Goal: Transaction & Acquisition: Book appointment/travel/reservation

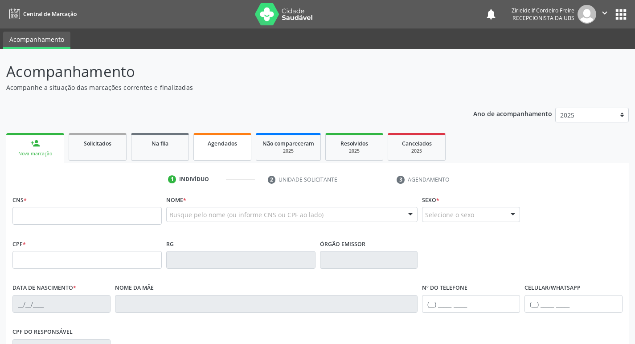
click at [226, 145] on span "Agendados" at bounding box center [222, 144] width 29 height 8
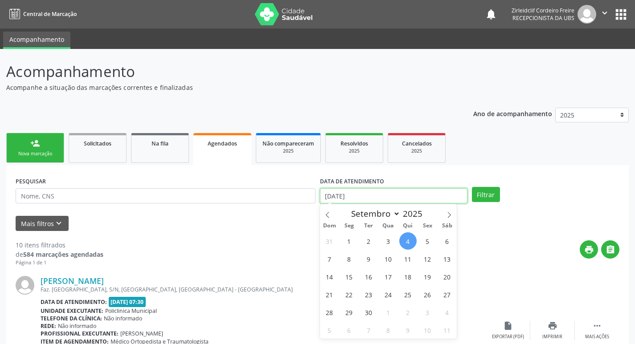
click at [356, 198] on input "[DATE]" at bounding box center [394, 196] width 148 height 15
click at [364, 258] on span "9" at bounding box center [368, 258] width 17 height 17
type input "[DATE]"
click at [365, 260] on span "9" at bounding box center [368, 258] width 17 height 17
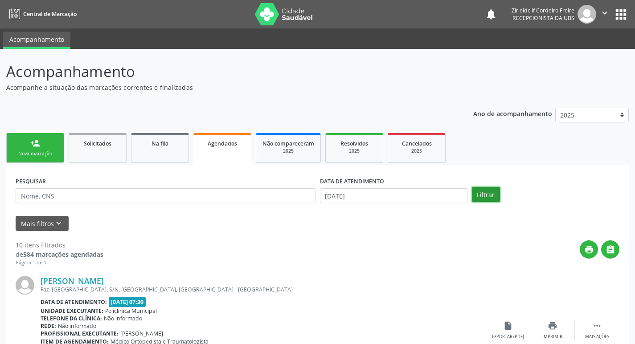
click at [493, 198] on button "Filtrar" at bounding box center [486, 194] width 28 height 15
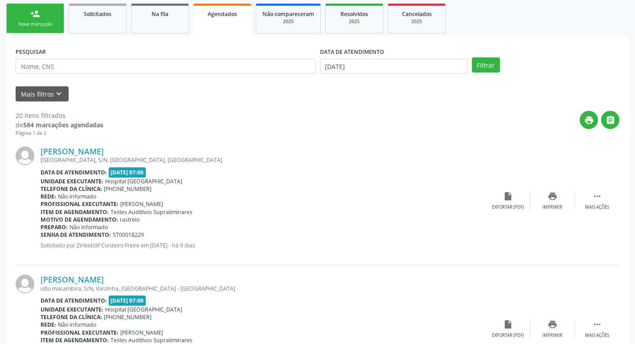
scroll to position [134, 0]
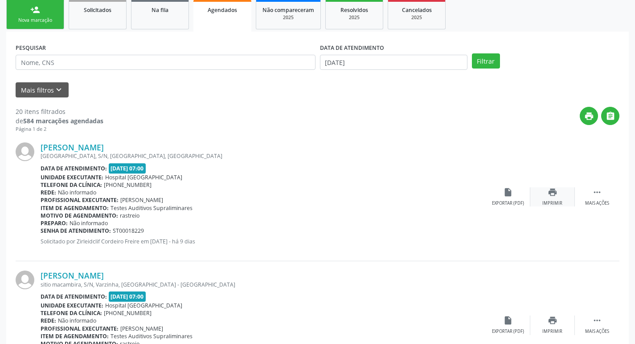
click at [560, 198] on div "print Imprimir" at bounding box center [552, 197] width 45 height 19
click at [593, 194] on icon "" at bounding box center [597, 193] width 10 height 10
click at [508, 194] on icon "cancel" at bounding box center [508, 193] width 10 height 10
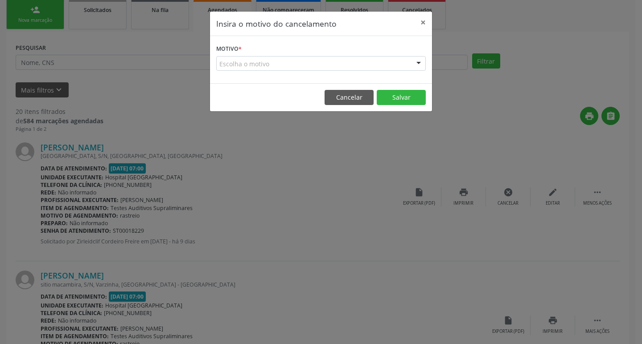
click at [233, 60] on div "Escolha o motivo" at bounding box center [320, 63] width 209 height 15
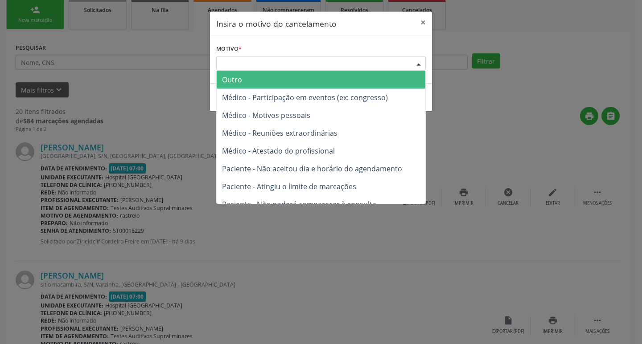
click at [242, 81] on span "Outro" at bounding box center [321, 80] width 209 height 18
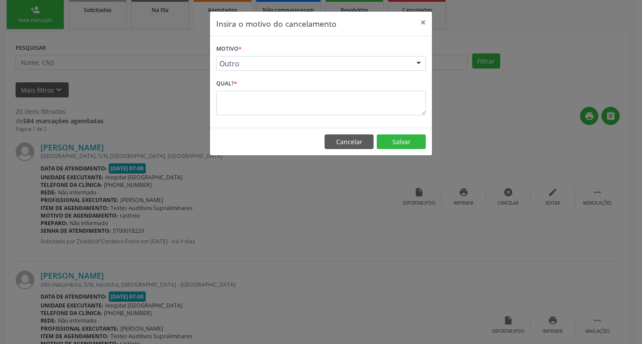
click at [240, 100] on textarea at bounding box center [320, 103] width 209 height 25
click at [236, 104] on textarea at bounding box center [320, 103] width 209 height 25
click at [229, 101] on textarea at bounding box center [320, 103] width 209 height 25
click at [408, 143] on button "Salvar" at bounding box center [401, 142] width 49 height 15
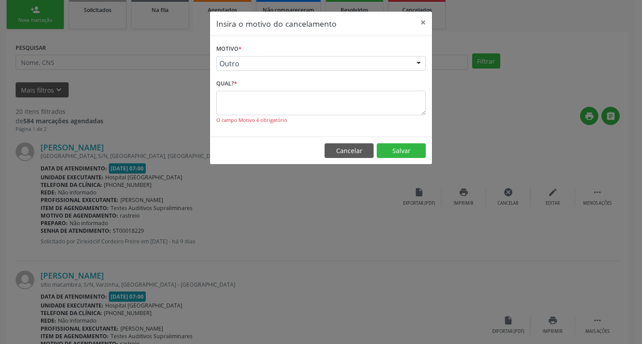
click at [225, 107] on textarea at bounding box center [320, 103] width 209 height 25
click at [218, 147] on footer "Cancelar Salvar" at bounding box center [321, 151] width 222 height 28
click at [227, 93] on textarea at bounding box center [320, 103] width 209 height 25
click at [227, 100] on textarea at bounding box center [320, 103] width 209 height 25
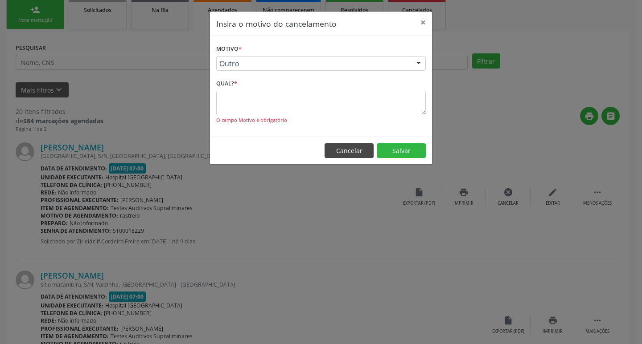
click at [335, 146] on button "Cancelar" at bounding box center [348, 150] width 49 height 15
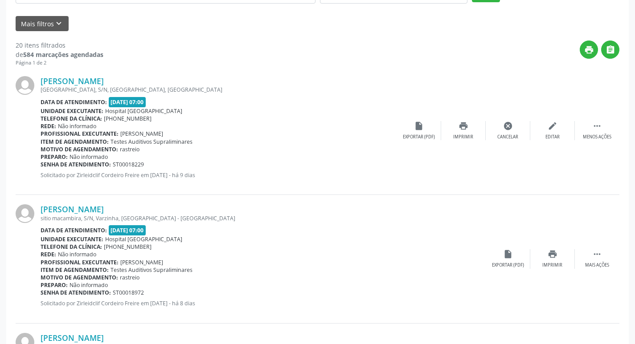
scroll to position [223, 0]
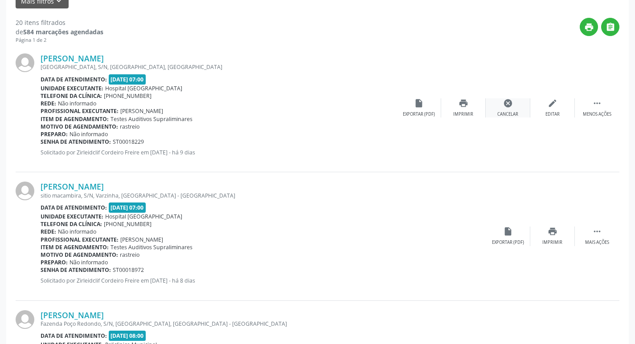
click at [503, 104] on icon "cancel" at bounding box center [508, 103] width 10 height 10
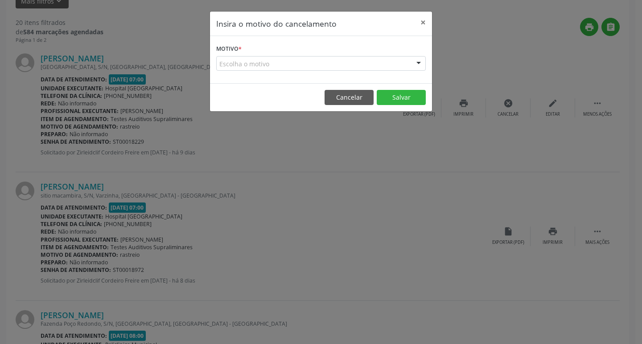
click at [233, 65] on div "Escolha o motivo" at bounding box center [320, 63] width 209 height 15
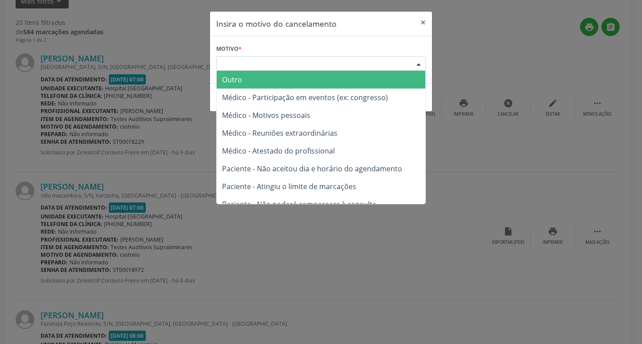
click at [246, 78] on span "Outro" at bounding box center [321, 80] width 209 height 18
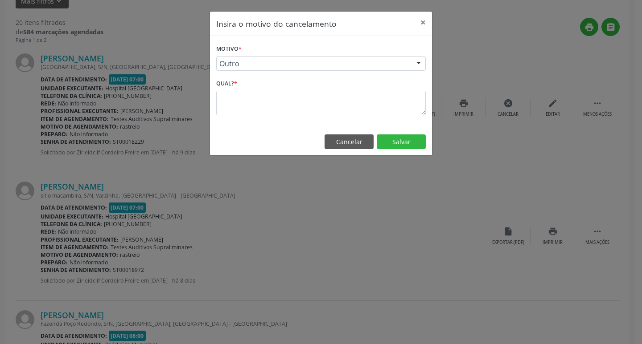
click at [246, 109] on textarea at bounding box center [320, 103] width 209 height 25
click at [345, 147] on button "Cancelar" at bounding box center [348, 142] width 49 height 15
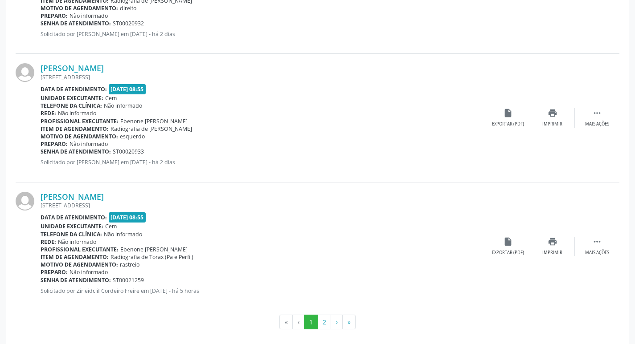
scroll to position [1890, 0]
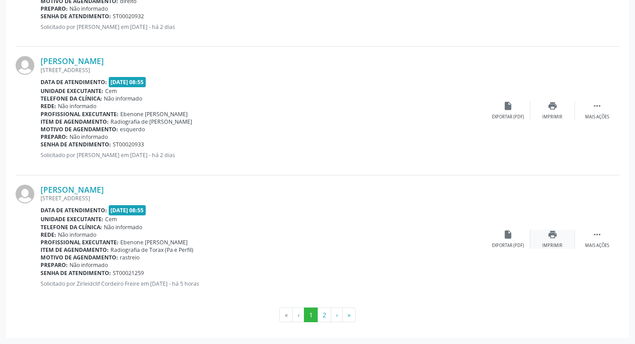
click at [553, 238] on icon "print" at bounding box center [553, 235] width 10 height 10
click at [327, 319] on button "2" at bounding box center [324, 315] width 14 height 15
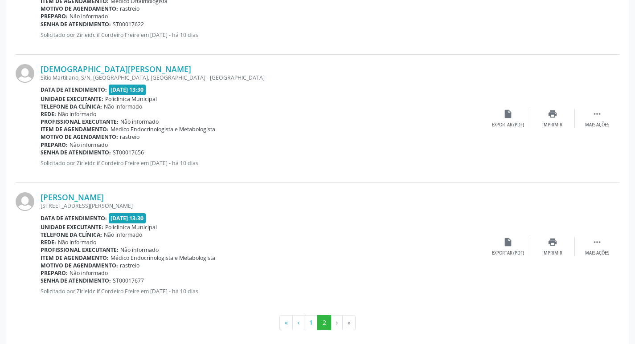
scroll to position [606, 0]
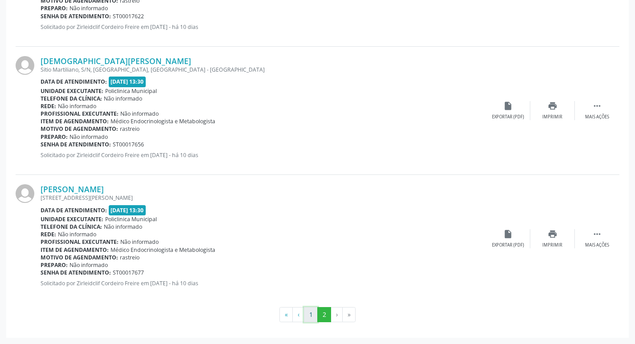
click at [308, 320] on button "1" at bounding box center [311, 314] width 14 height 15
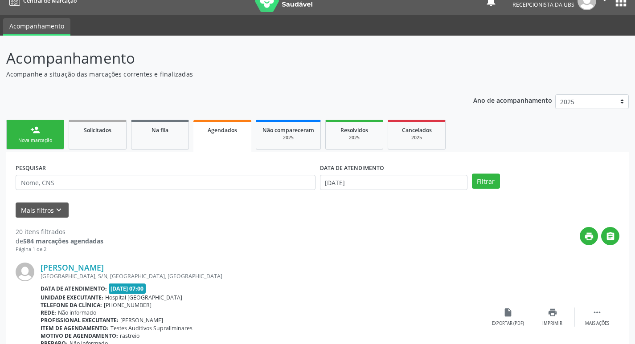
scroll to position [0, 0]
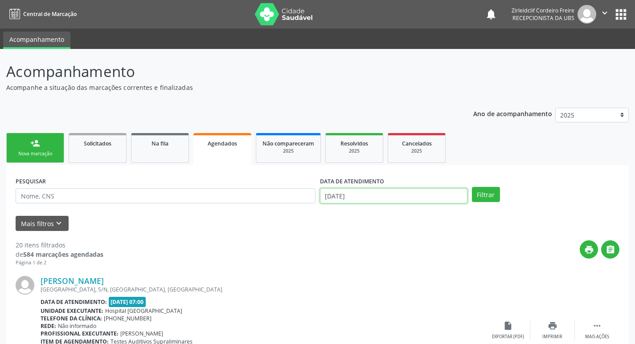
click at [385, 197] on input "[DATE]" at bounding box center [394, 196] width 148 height 15
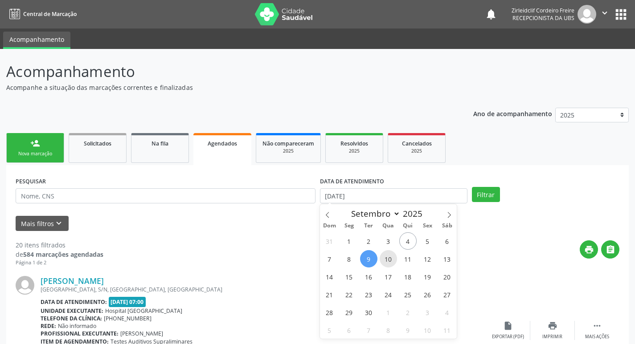
click at [388, 258] on span "10" at bounding box center [388, 258] width 17 height 17
type input "[DATE]"
click at [391, 261] on span "10" at bounding box center [388, 258] width 17 height 17
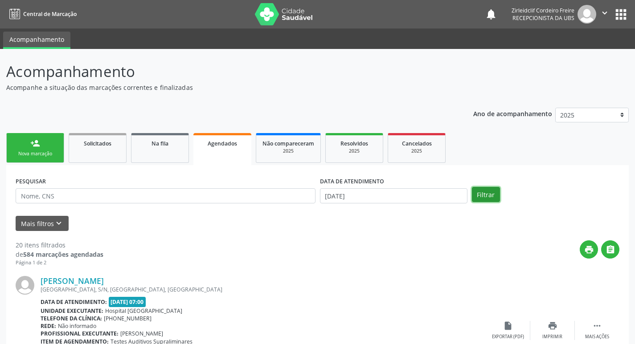
click at [475, 198] on button "Filtrar" at bounding box center [486, 194] width 28 height 15
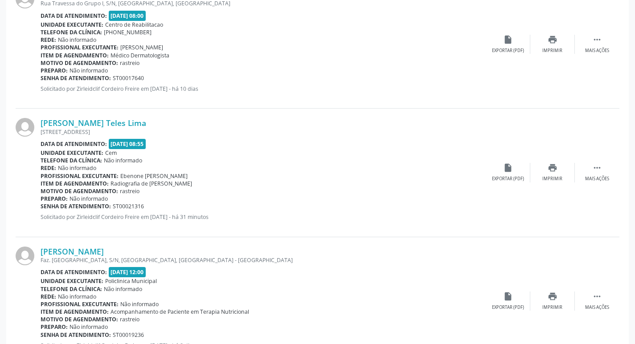
scroll to position [802, 0]
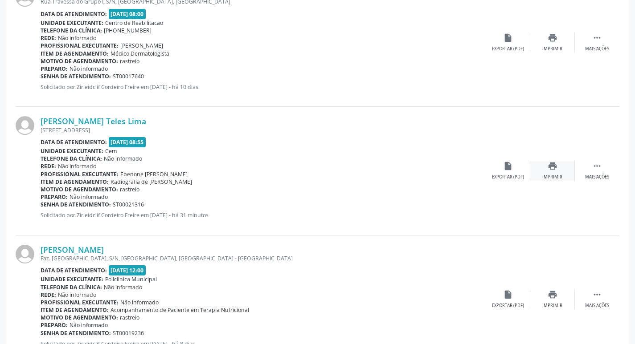
click at [548, 169] on icon "print" at bounding box center [553, 166] width 10 height 10
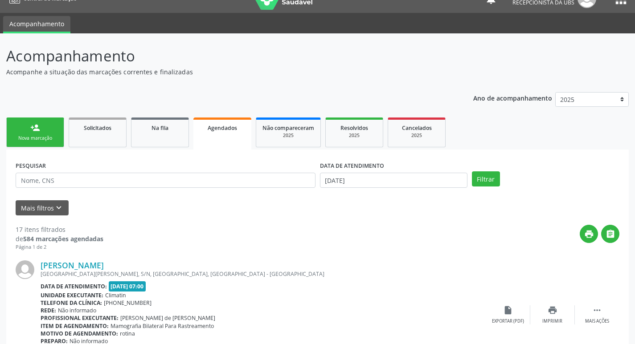
scroll to position [0, 0]
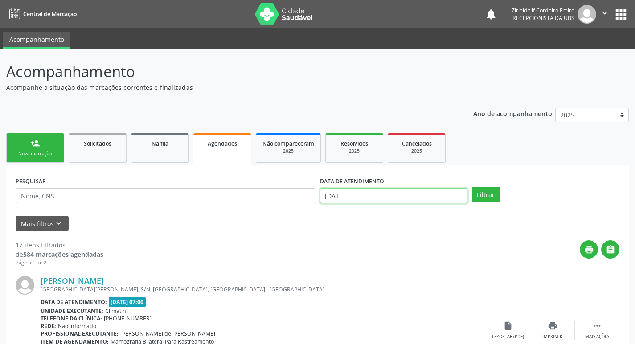
click at [359, 195] on input "[DATE]" at bounding box center [394, 196] width 148 height 15
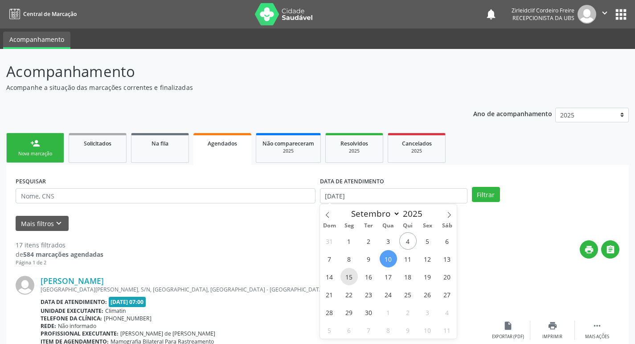
click at [354, 278] on span "15" at bounding box center [348, 276] width 17 height 17
type input "[DATE]"
click at [349, 277] on span "15" at bounding box center [348, 276] width 17 height 17
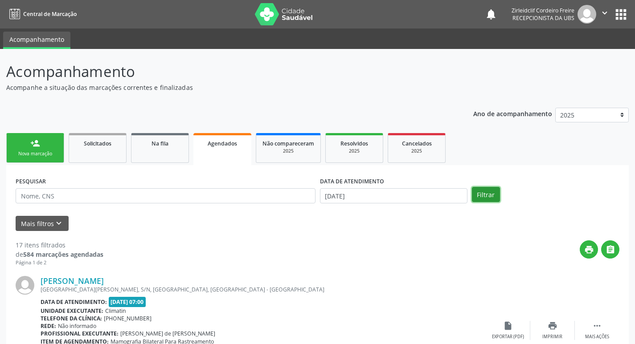
click at [484, 194] on button "Filtrar" at bounding box center [486, 194] width 28 height 15
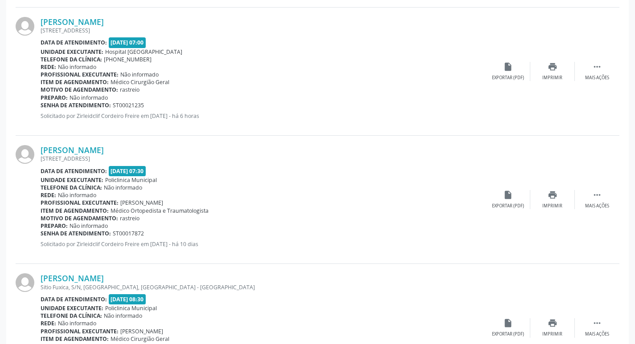
scroll to position [1114, 0]
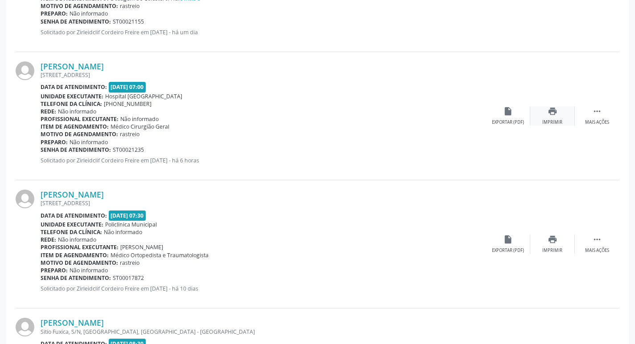
click at [564, 116] on div "print Imprimir" at bounding box center [552, 116] width 45 height 19
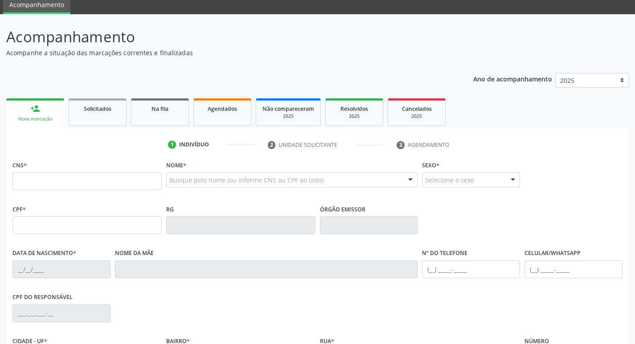
scroll to position [45, 0]
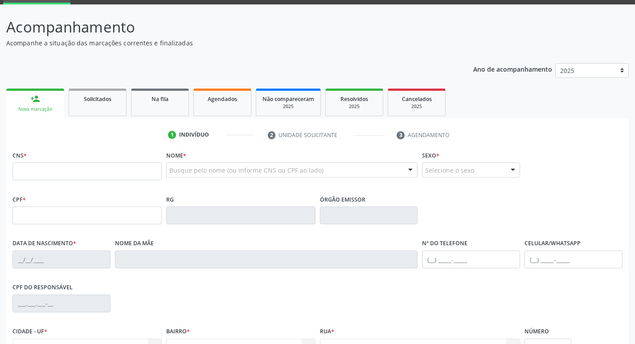
click at [219, 98] on span "Agendados" at bounding box center [222, 99] width 29 height 8
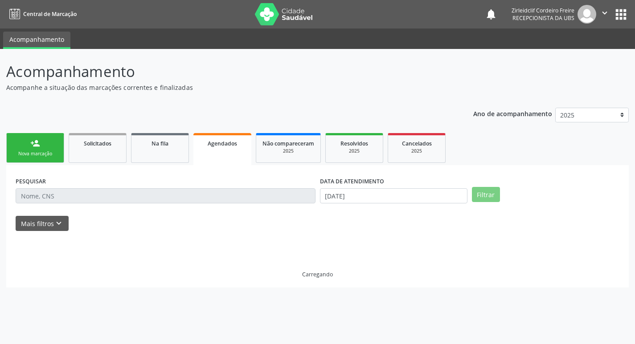
scroll to position [0, 0]
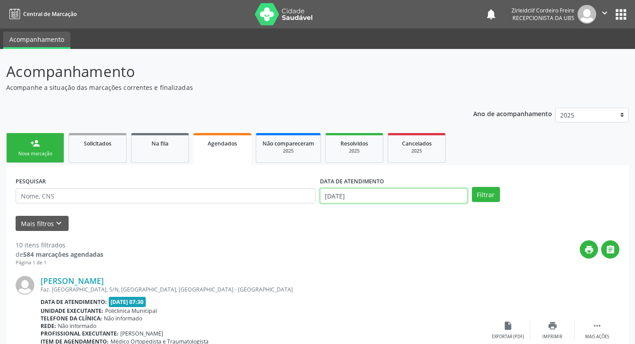
click at [369, 198] on input "[DATE]" at bounding box center [394, 196] width 148 height 15
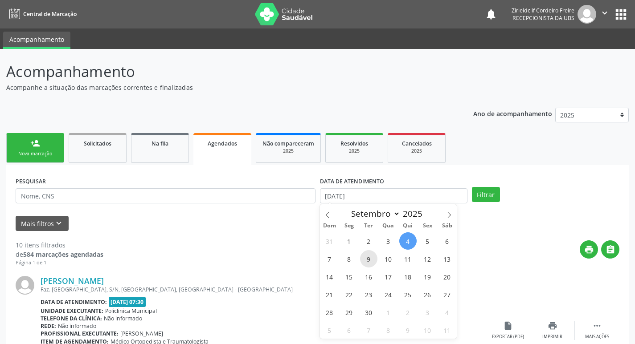
click at [366, 259] on span "9" at bounding box center [368, 258] width 17 height 17
type input "[DATE]"
click at [366, 259] on span "9" at bounding box center [368, 258] width 17 height 17
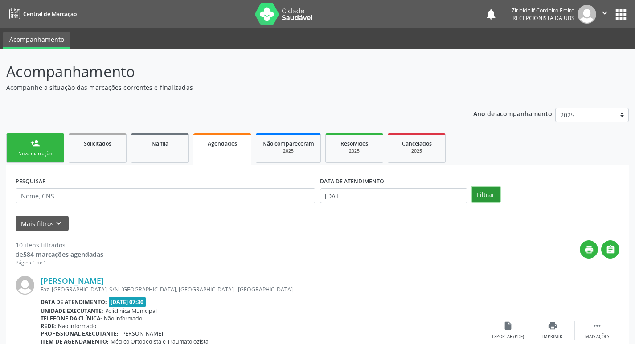
click at [489, 194] on button "Filtrar" at bounding box center [486, 194] width 28 height 15
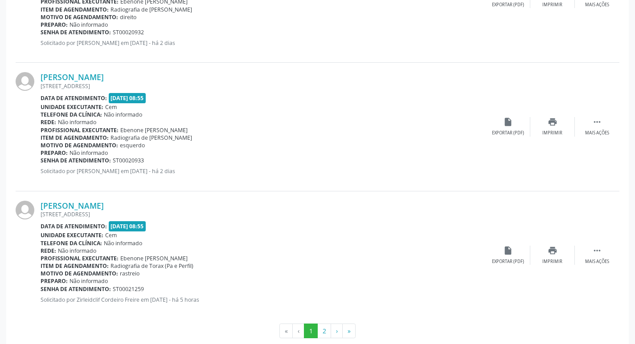
scroll to position [1890, 0]
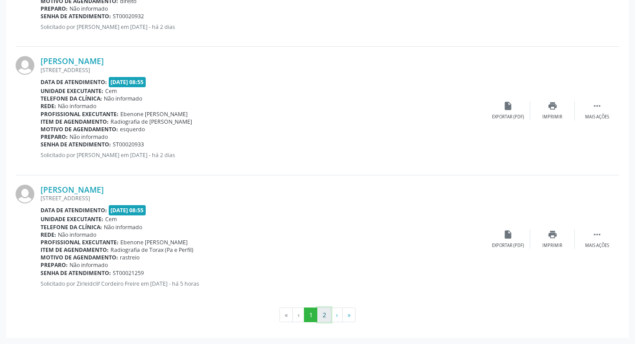
click at [323, 316] on button "2" at bounding box center [324, 315] width 14 height 15
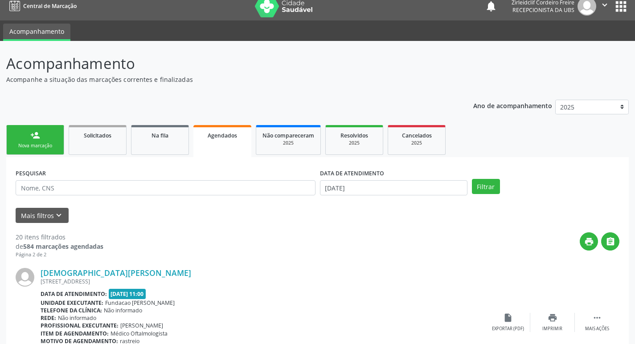
scroll to position [0, 0]
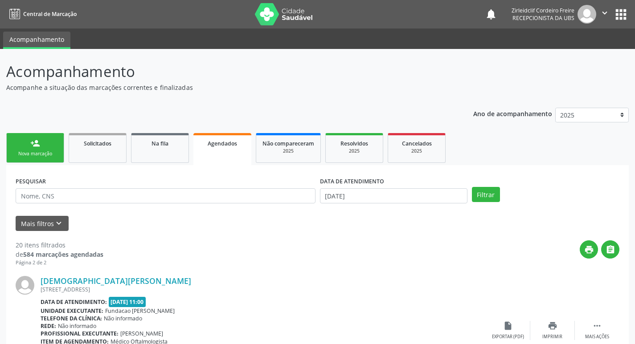
click at [42, 157] on div "Nova marcação" at bounding box center [35, 154] width 45 height 7
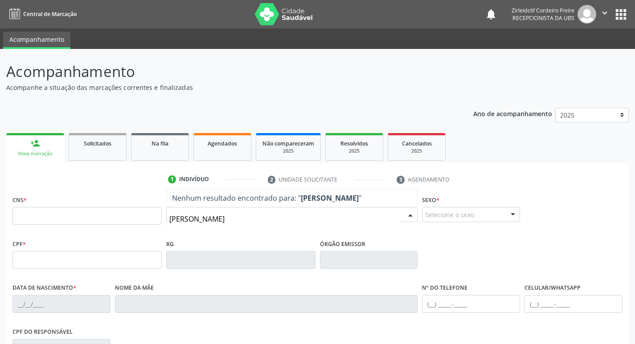
type input "anthony diogo"
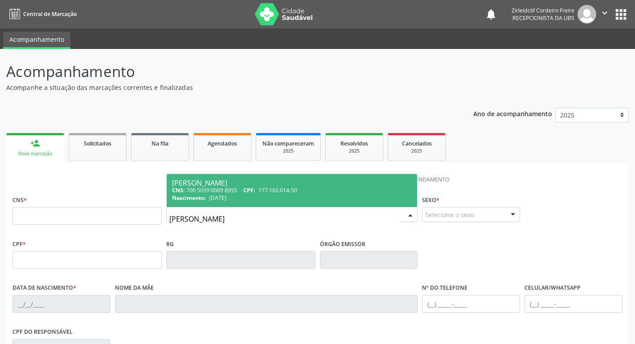
click at [244, 193] on div "CNS: 700 5059 0069 8955 CPF: 177.162.014-50" at bounding box center [292, 191] width 240 height 8
type input "700 5059 0069 8955"
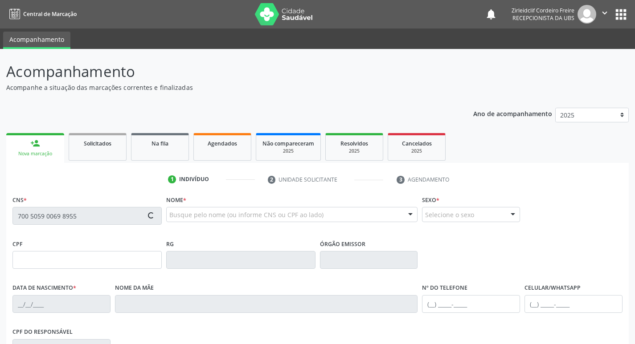
type input "177.162.014-50"
type input "15/06/2021"
type input "Niedna dos Santos Leite"
type input "(87) 98166-8389"
type input "122.832.564-29"
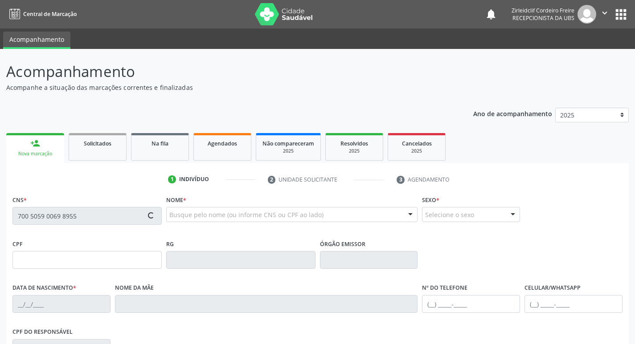
type input "S/N"
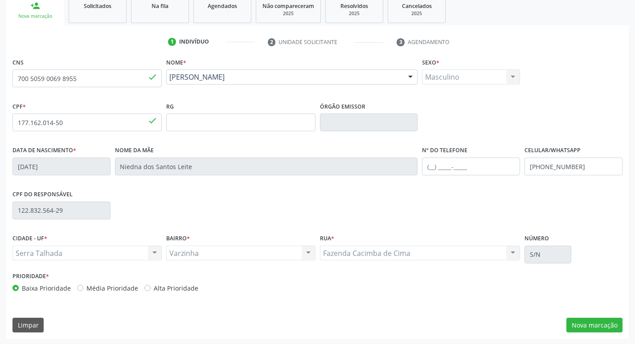
scroll to position [139, 0]
click at [605, 325] on button "Nova marcação" at bounding box center [594, 324] width 56 height 15
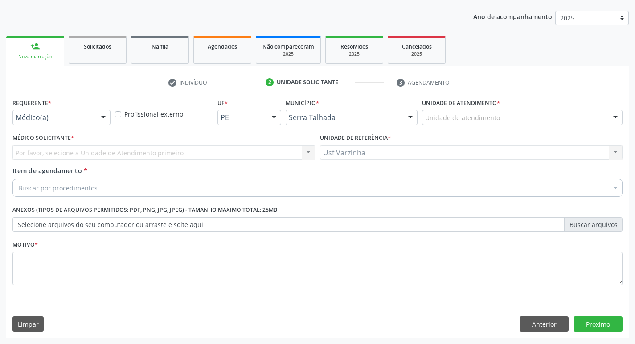
scroll to position [97, 0]
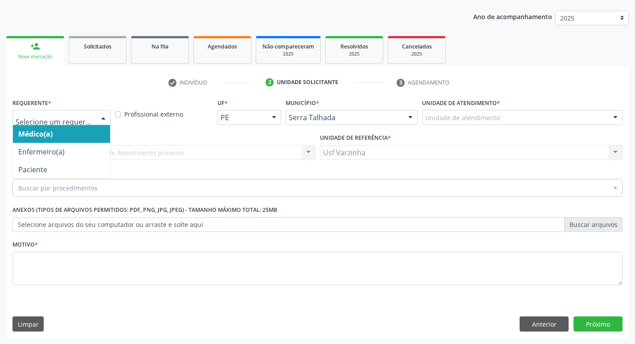
drag, startPoint x: 105, startPoint y: 117, endPoint x: 98, endPoint y: 129, distance: 13.8
click at [105, 117] on div at bounding box center [103, 118] width 13 height 15
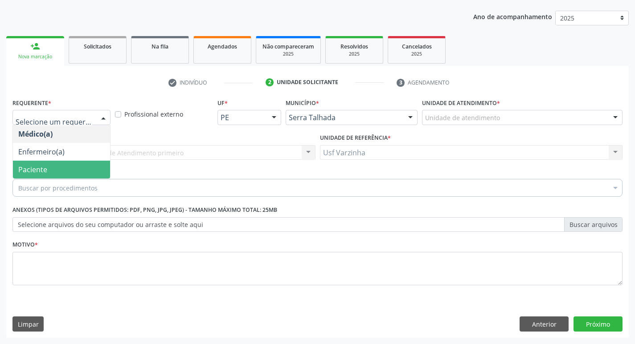
click at [83, 168] on span "Paciente" at bounding box center [61, 170] width 97 height 18
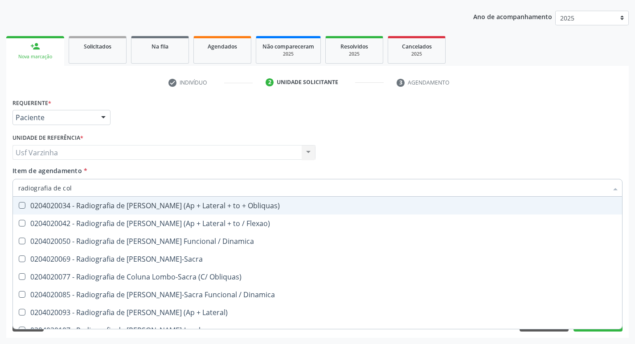
type input "radiografia de colu"
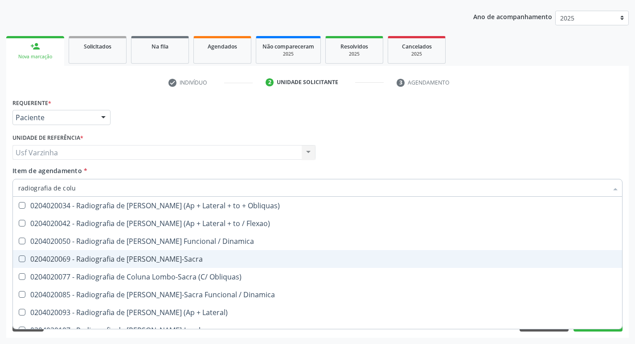
click at [131, 257] on div "0204020069 - Radiografia de Coluna Lombo-Sacra" at bounding box center [317, 259] width 598 height 7
checkbox Lombo-Sacra "true"
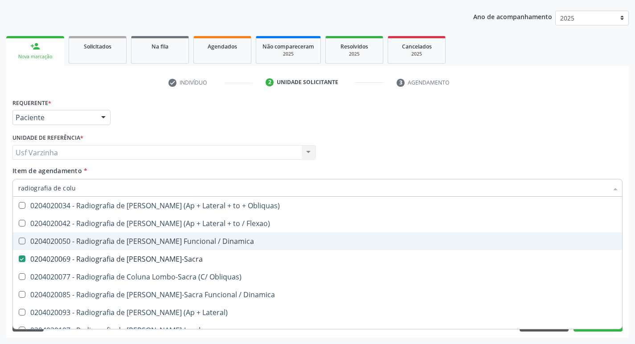
scroll to position [28, 0]
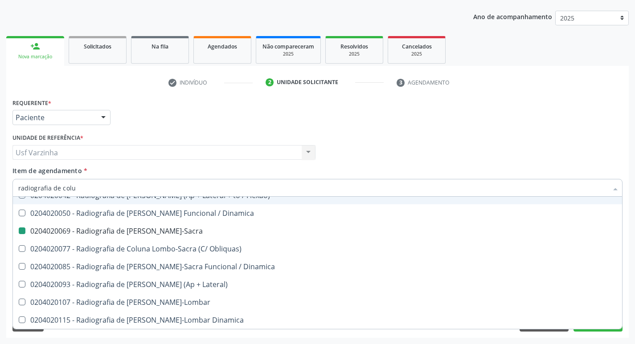
click at [103, 119] on div at bounding box center [103, 118] width 13 height 15
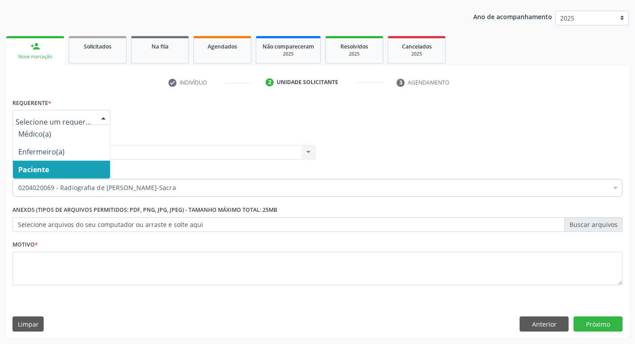
scroll to position [0, 0]
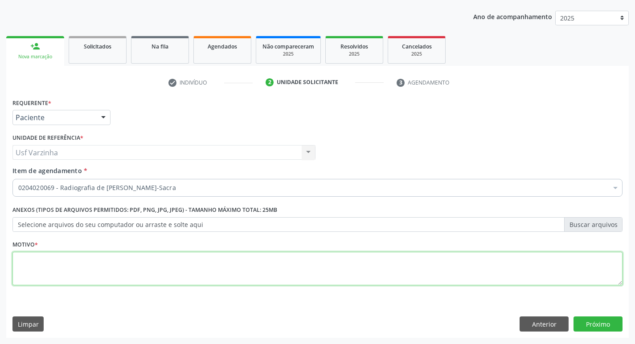
click at [47, 268] on textarea at bounding box center [317, 269] width 610 height 34
type textarea "rastreio"
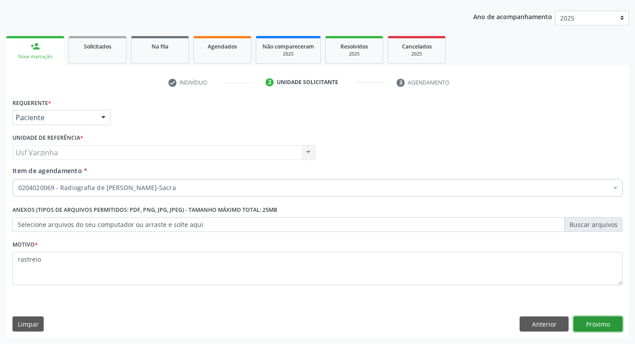
click at [602, 324] on button "Próximo" at bounding box center [598, 324] width 49 height 15
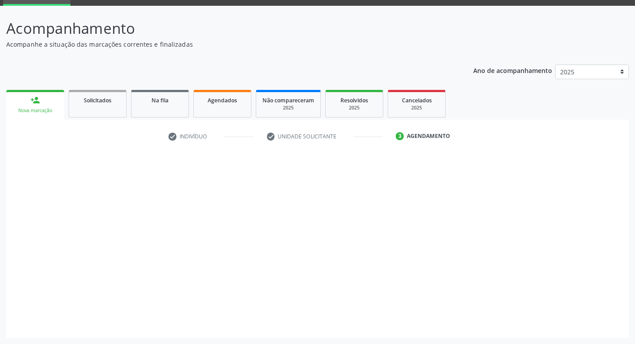
scroll to position [43, 0]
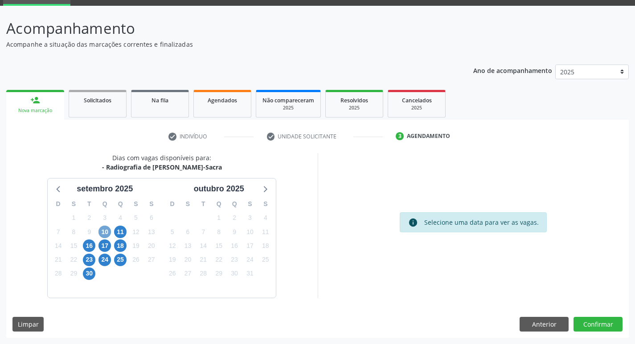
click at [99, 234] on span "10" at bounding box center [104, 232] width 12 height 12
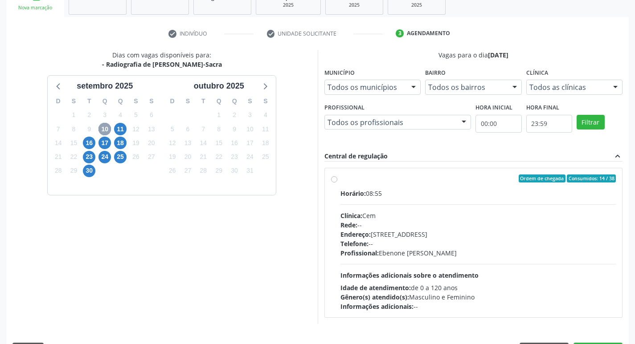
scroll to position [172, 0]
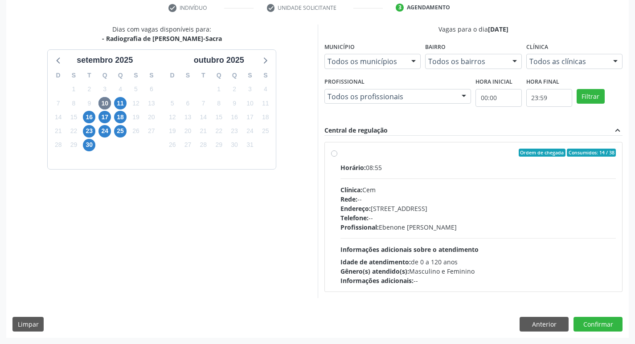
click at [340, 155] on label "Ordem de chegada Consumidos: 14 / 38 Horário: 08:55 Clínica: Cem Rede: -- Ender…" at bounding box center [478, 217] width 276 height 137
click at [334, 155] on input "Ordem de chegada Consumidos: 14 / 38 Horário: 08:55 Clínica: Cem Rede: -- Ender…" at bounding box center [334, 153] width 6 height 8
radio input "true"
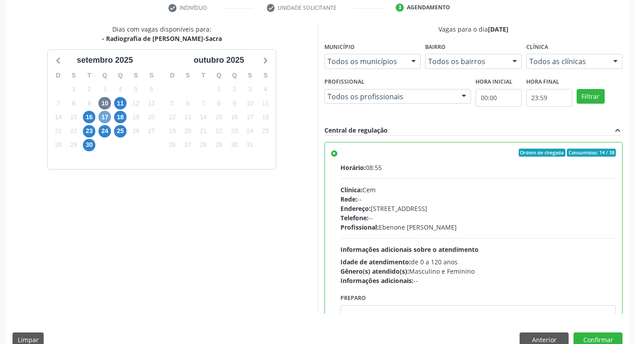
click at [109, 117] on span "17" at bounding box center [104, 117] width 12 height 12
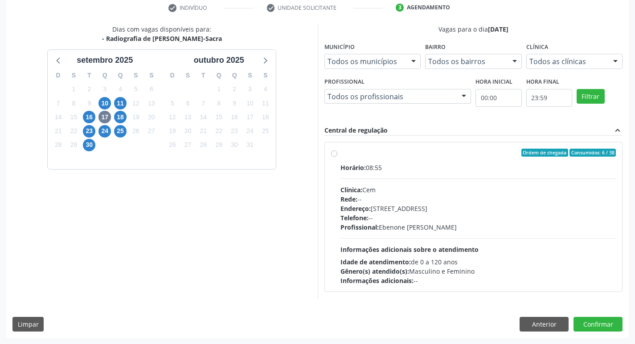
click at [340, 155] on label "Ordem de chegada Consumidos: 6 / 38 Horário: 08:55 Clínica: Cem Rede: -- Endere…" at bounding box center [478, 217] width 276 height 137
click at [333, 155] on input "Ordem de chegada Consumidos: 6 / 38 Horário: 08:55 Clínica: Cem Rede: -- Endere…" at bounding box center [334, 153] width 6 height 8
radio input "true"
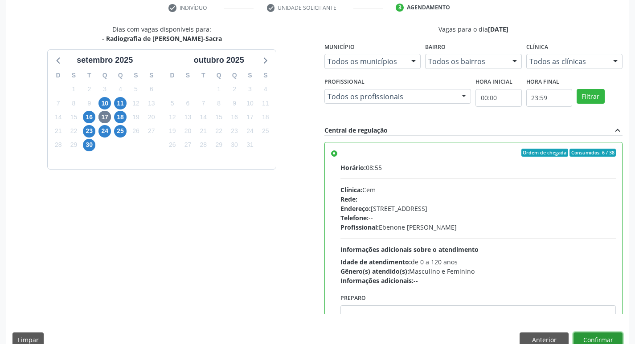
click at [587, 336] on button "Confirmar" at bounding box center [598, 340] width 49 height 15
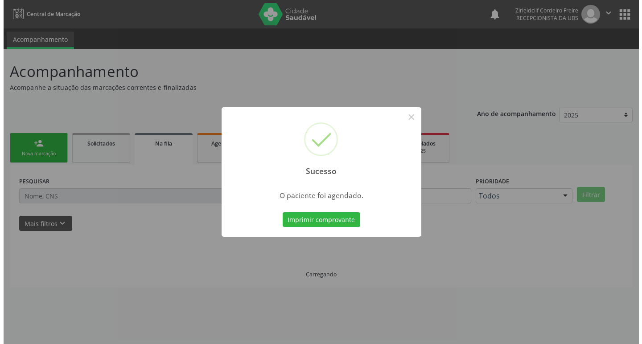
scroll to position [0, 0]
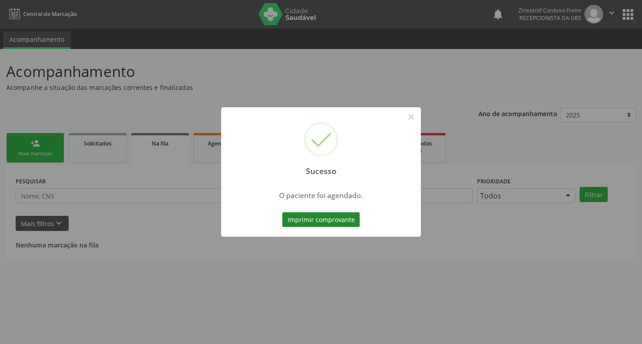
click at [342, 219] on button "Imprimir comprovante" at bounding box center [321, 220] width 78 height 15
